Goal: Find specific page/section: Find specific page/section

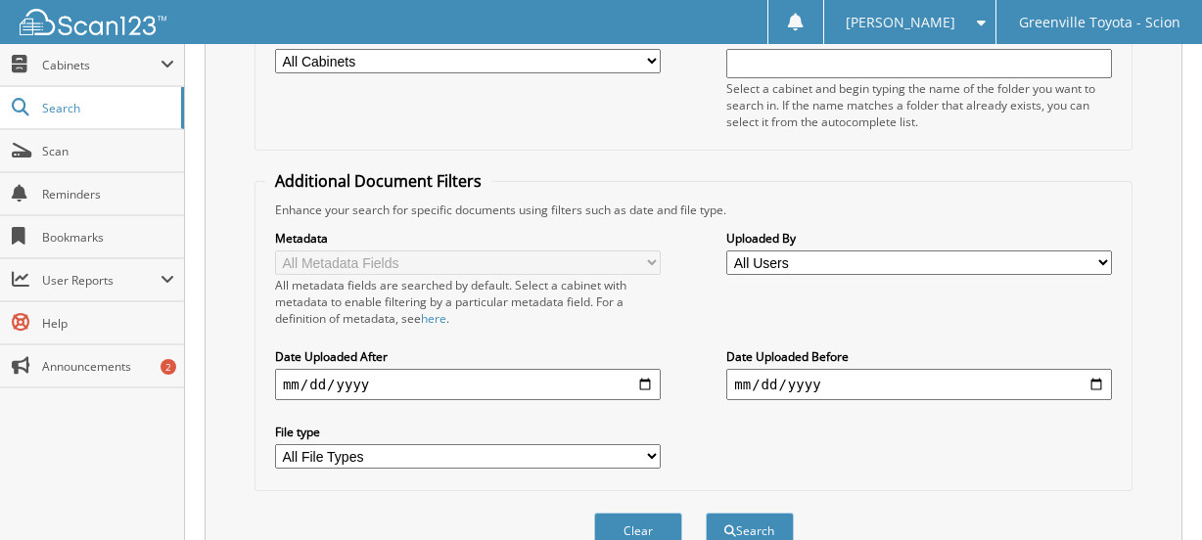
scroll to position [382, 0]
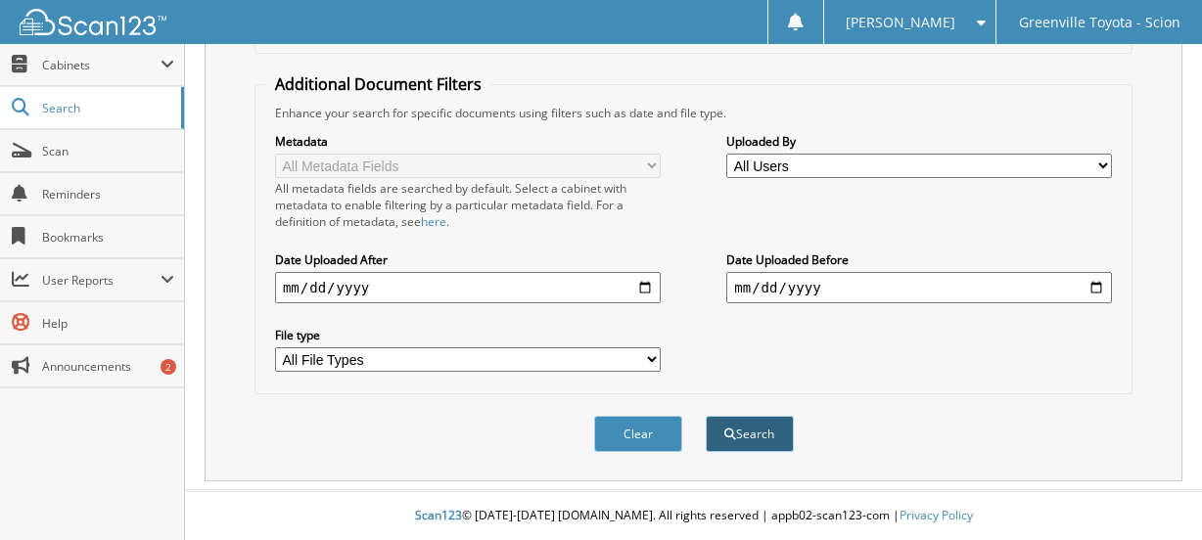
type input "711478"
click at [755, 423] on button "Search" at bounding box center [749, 434] width 88 height 36
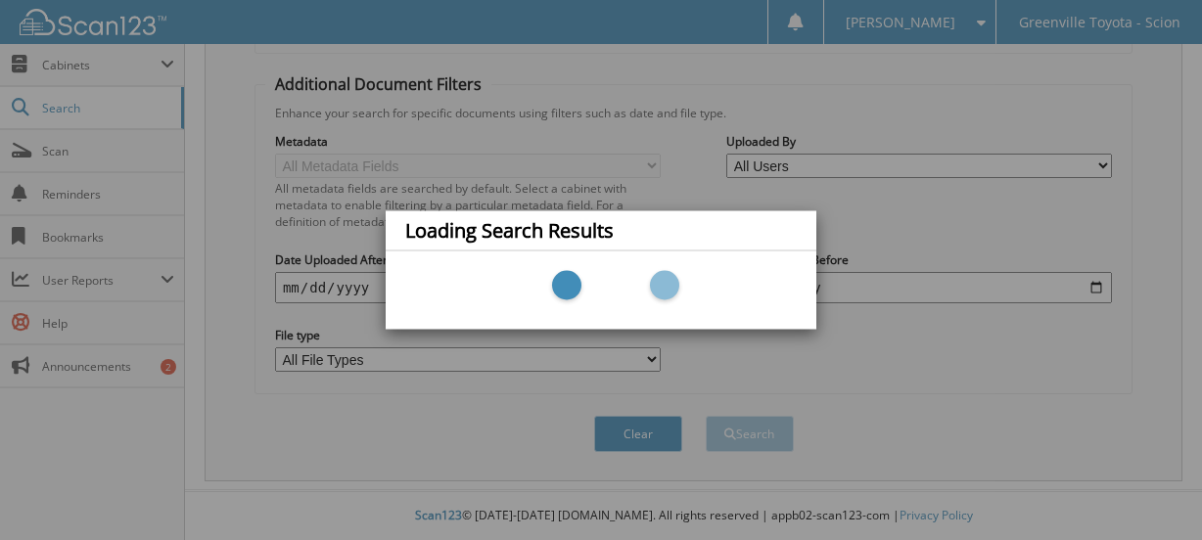
scroll to position [88, 0]
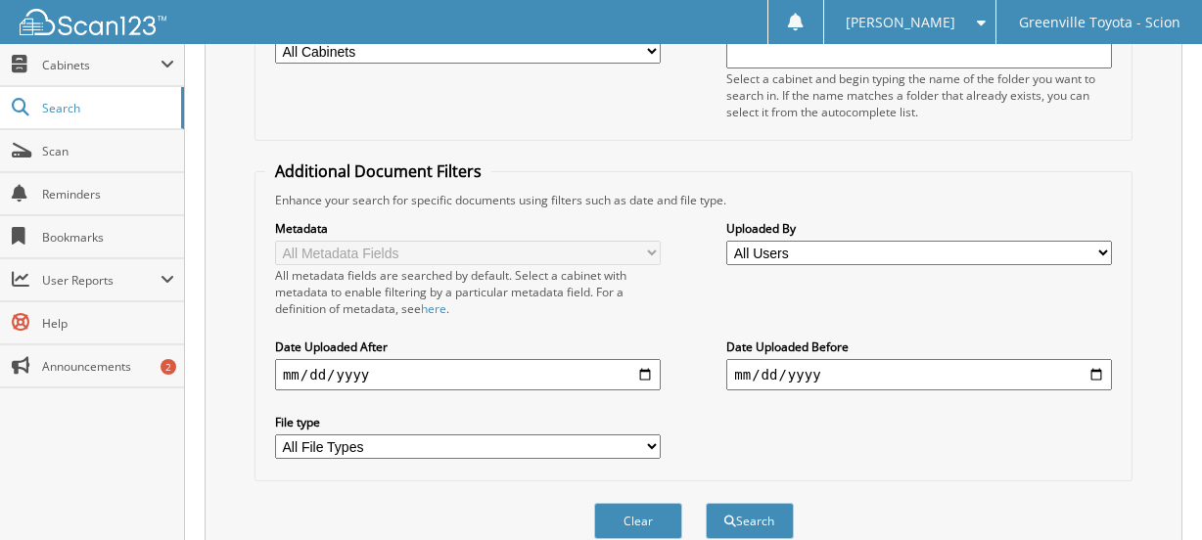
scroll to position [98, 0]
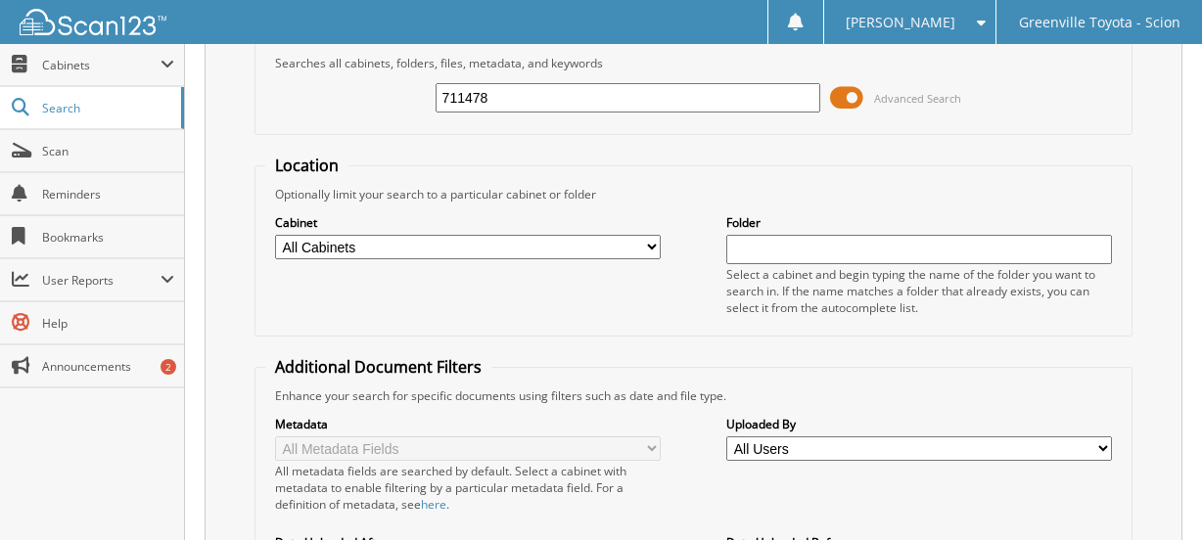
click at [551, 251] on select "All Cabinets CAR DEALS DEALERTRACK SERVICE RO NEW CAR INVOICES R&R SERVICE RO A…" at bounding box center [468, 247] width 386 height 24
select select "502"
click at [275, 235] on select "All Cabinets CAR DEALS DEALERTRACK SERVICE RO NEW CAR INVOICES R&R SERVICE RO A…" at bounding box center [468, 247] width 386 height 24
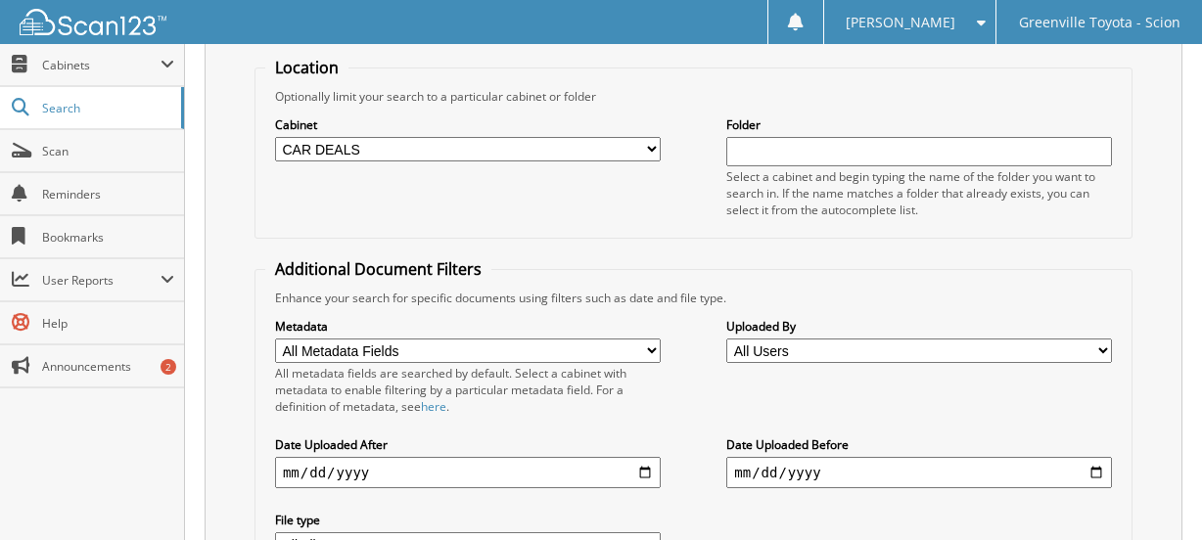
scroll to position [489, 0]
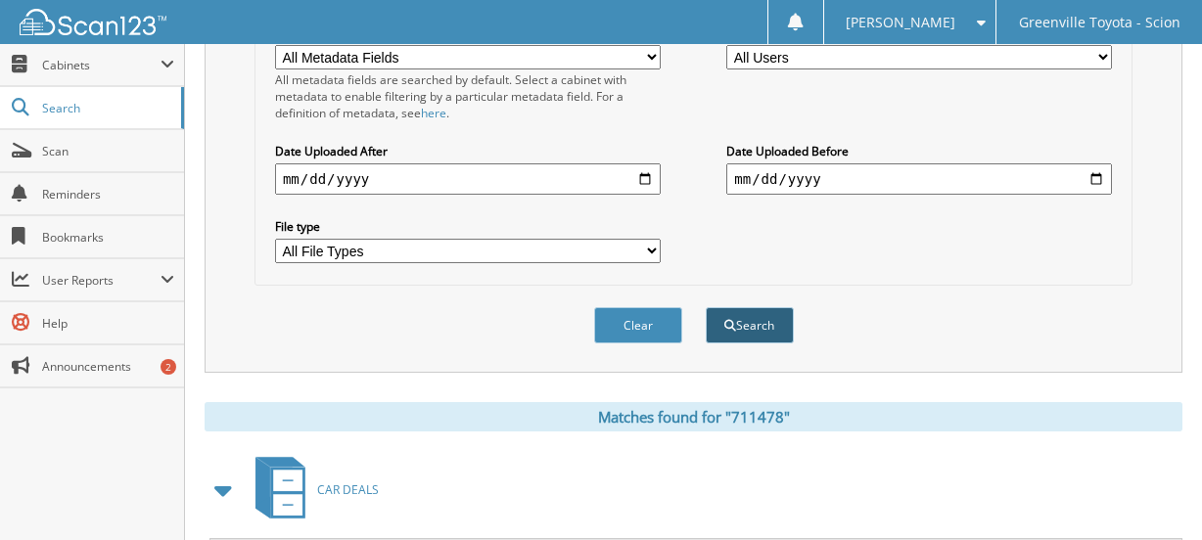
click at [753, 325] on button "Search" at bounding box center [749, 325] width 88 height 36
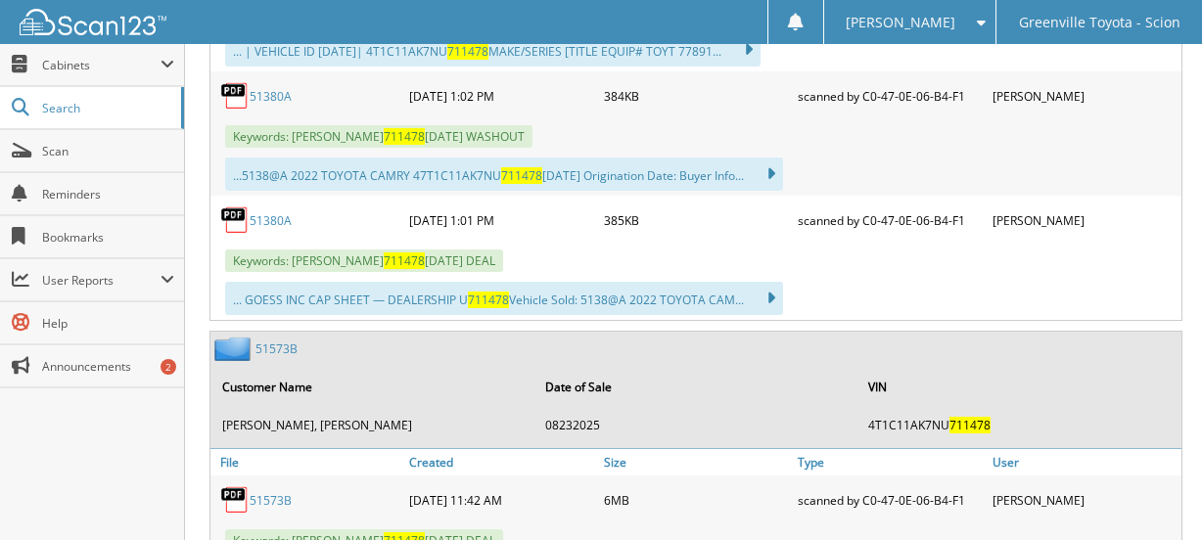
scroll to position [1761, 0]
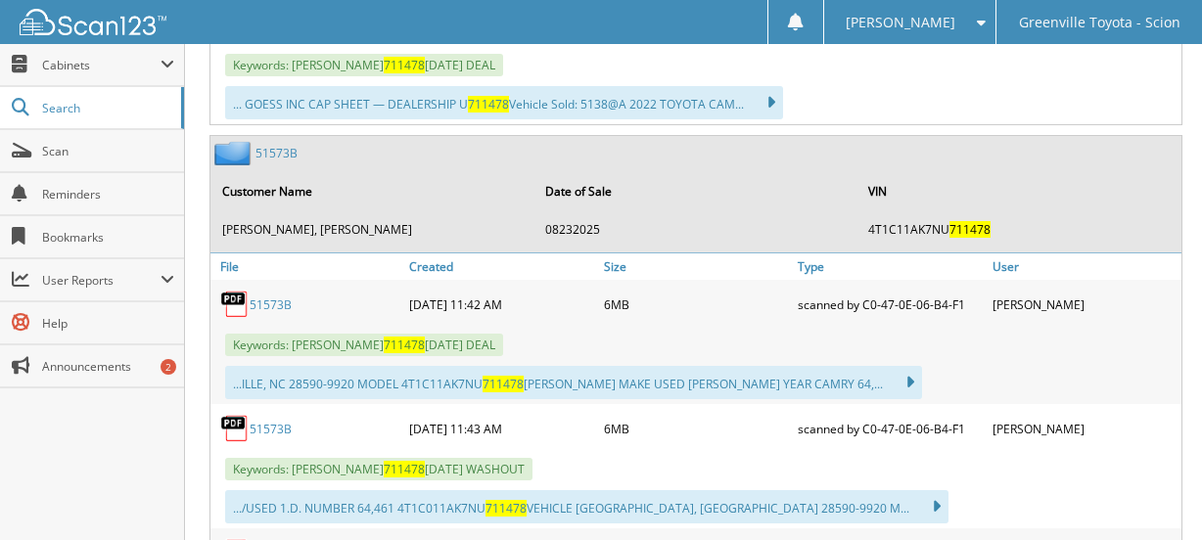
click at [273, 305] on link "51573B" at bounding box center [271, 304] width 42 height 17
click at [271, 304] on link "51573B" at bounding box center [271, 304] width 42 height 17
